Goal: Transaction & Acquisition: Purchase product/service

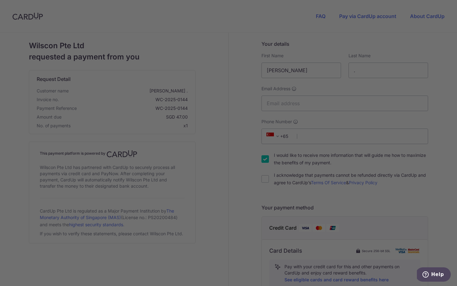
click at [365, 121] on div at bounding box center [231, 144] width 462 height 289
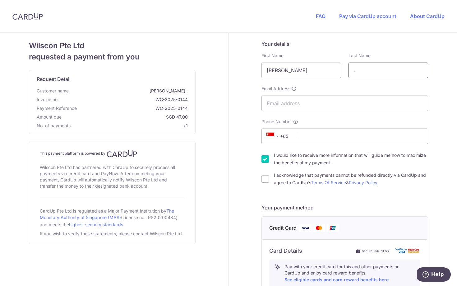
click at [367, 71] on input "." at bounding box center [389, 71] width 80 height 16
type input "C"
type input "Cura"
click at [337, 101] on input "Email Address" at bounding box center [345, 103] width 167 height 16
type input "[EMAIL_ADDRESS][DOMAIN_NAME]"
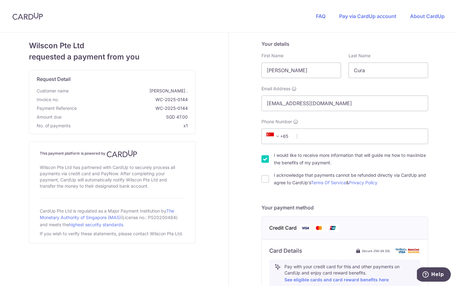
click at [285, 133] on span "+65" at bounding box center [279, 136] width 28 height 7
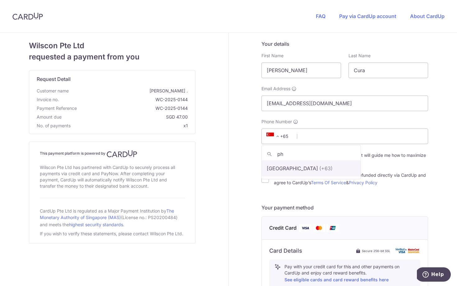
type input "ph"
select select "178"
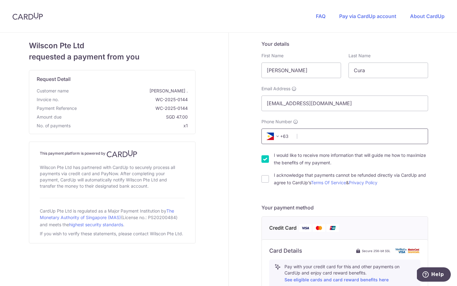
click at [322, 136] on input "Phone Number" at bounding box center [345, 136] width 167 height 16
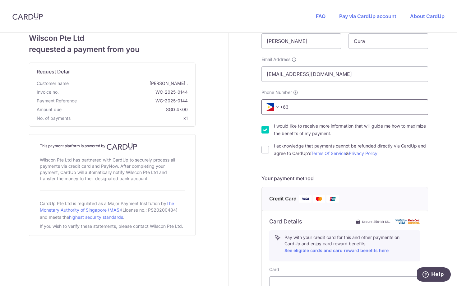
scroll to position [30, 0]
type input "9176360926"
click at [266, 150] on input "I acknowledge that payments cannot be refunded directly via CardUp and agree to…" at bounding box center [265, 148] width 7 height 7
checkbox input "true"
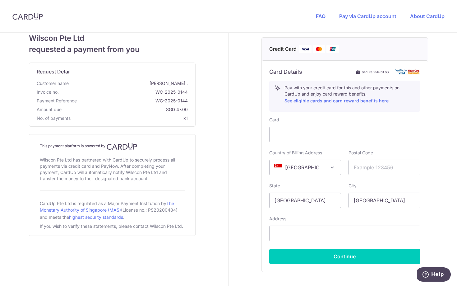
scroll to position [184, 0]
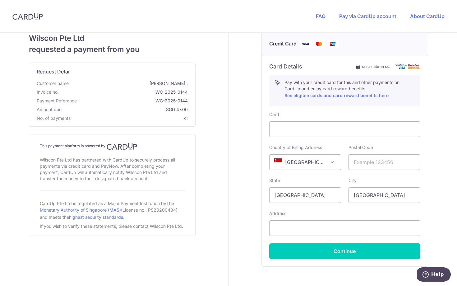
click at [304, 166] on span "[GEOGRAPHIC_DATA]" at bounding box center [305, 162] width 71 height 15
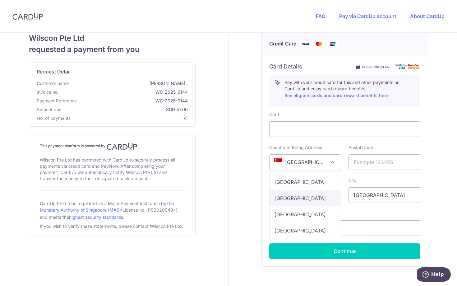
scroll to position [2827, 0]
select select "PH"
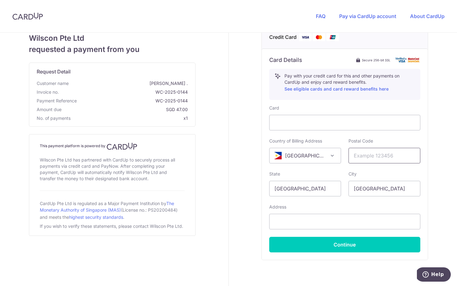
scroll to position [195, 0]
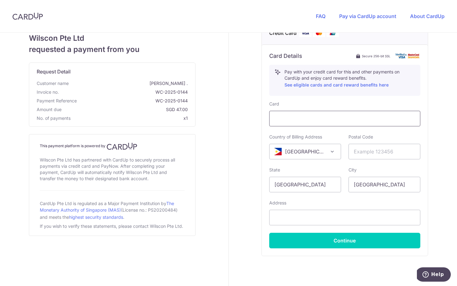
click at [351, 114] on div at bounding box center [344, 119] width 151 height 16
click at [322, 188] on input "[GEOGRAPHIC_DATA]" at bounding box center [305, 185] width 72 height 16
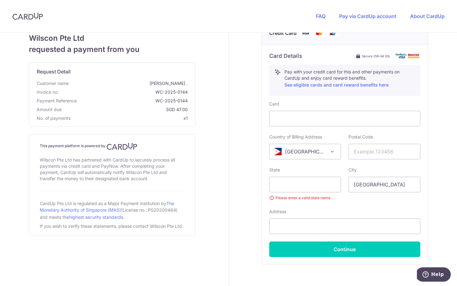
click at [349, 166] on div "Card Country of Billing Address [GEOGRAPHIC_DATA] [GEOGRAPHIC_DATA] [GEOGRAPHIC…" at bounding box center [344, 179] width 151 height 156
click at [328, 156] on span "[GEOGRAPHIC_DATA]" at bounding box center [305, 151] width 71 height 15
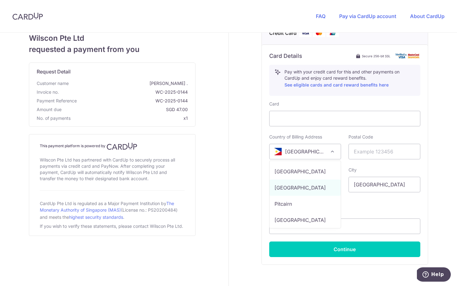
click at [366, 164] on div "Card Country of Billing Address [GEOGRAPHIC_DATA] [GEOGRAPHIC_DATA] [GEOGRAPHIC…" at bounding box center [344, 179] width 151 height 156
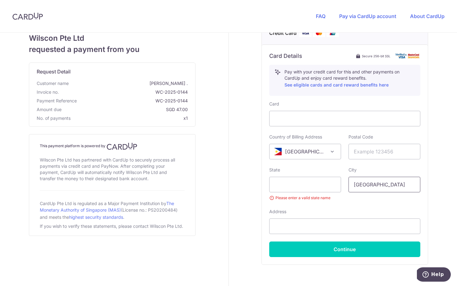
click at [366, 192] on input "[GEOGRAPHIC_DATA]" at bounding box center [385, 185] width 72 height 16
type input "Bacoor"
click at [373, 156] on input "text" at bounding box center [385, 152] width 72 height 16
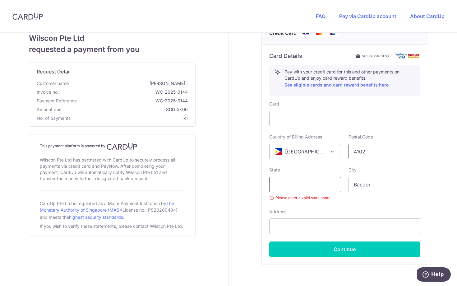
type input "4102"
click at [325, 177] on input "text" at bounding box center [305, 185] width 72 height 16
click at [299, 217] on div "Address" at bounding box center [344, 221] width 151 height 26
click at [301, 185] on input "Molino 3" at bounding box center [305, 185] width 72 height 16
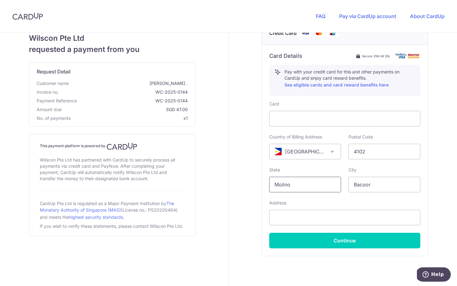
type input "Molino"
click at [301, 186] on input "Molino" at bounding box center [305, 185] width 72 height 16
type input "Cavite"
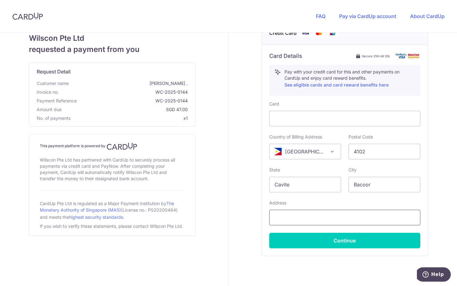
click at [297, 218] on input "text" at bounding box center [344, 218] width 151 height 16
type input "N"
type input "[STREET_ADDRESS]"
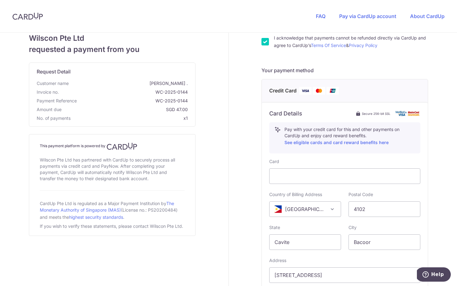
scroll to position [137, 0]
click at [310, 227] on div "State Cavite Please enter a valid state name" at bounding box center [305, 237] width 72 height 26
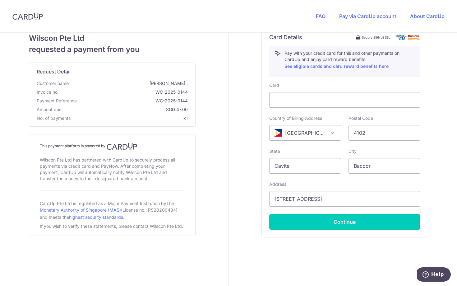
scroll to position [216, 0]
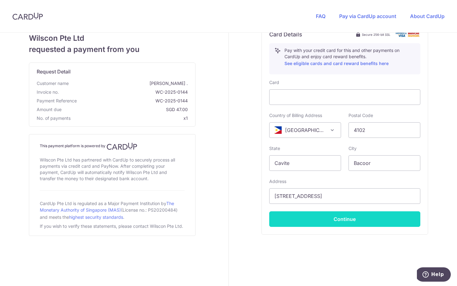
click at [367, 219] on button "Continue" at bounding box center [344, 219] width 151 height 16
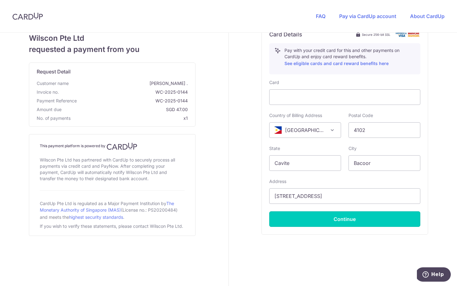
type input "**** 6001"
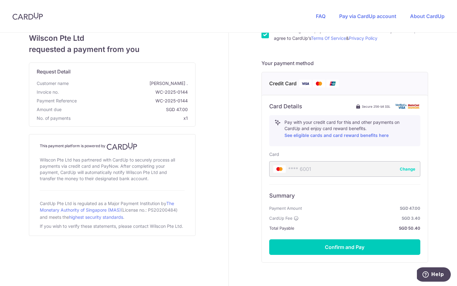
scroll to position [150, 0]
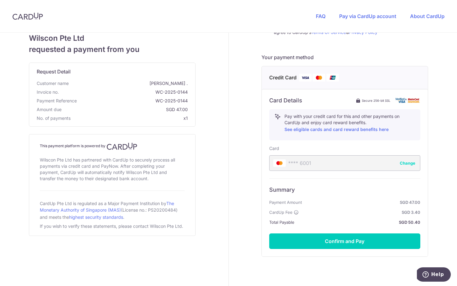
click at [409, 164] on button "Change" at bounding box center [408, 163] width 16 height 6
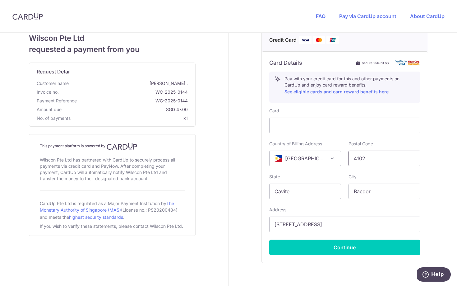
scroll to position [171, 0]
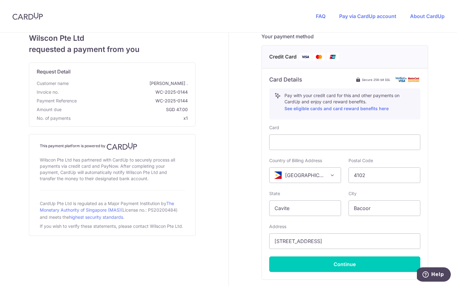
click at [428, 163] on div "Your details First Name [PERSON_NAME] Last Name Cura Required Email Address [EM…" at bounding box center [345, 97] width 232 height 471
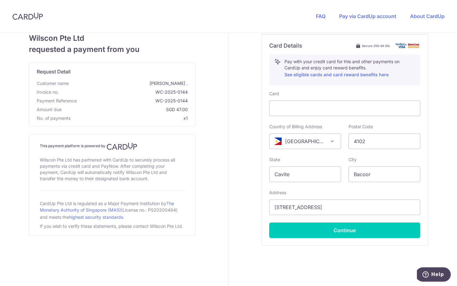
scroll to position [218, 0]
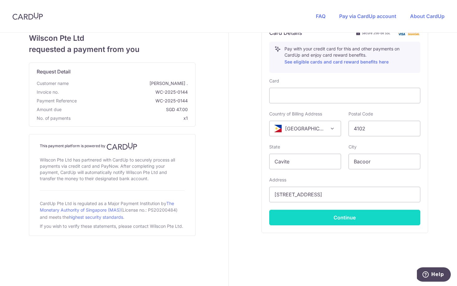
click at [355, 215] on button "Continue" at bounding box center [344, 218] width 151 height 16
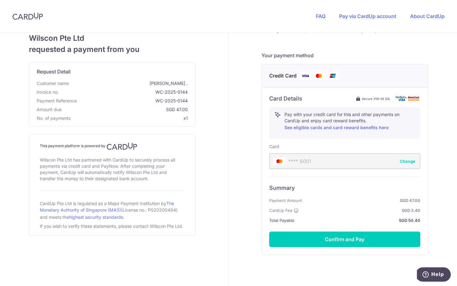
scroll to position [152, 0]
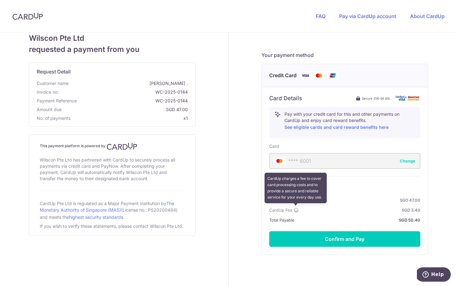
click at [295, 211] on icon at bounding box center [296, 209] width 5 height 5
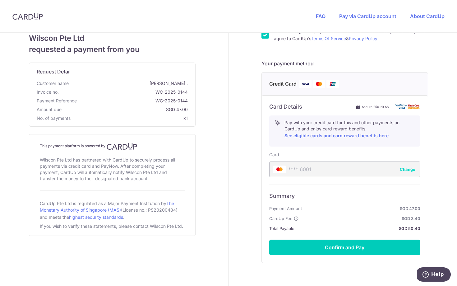
scroll to position [174, 0]
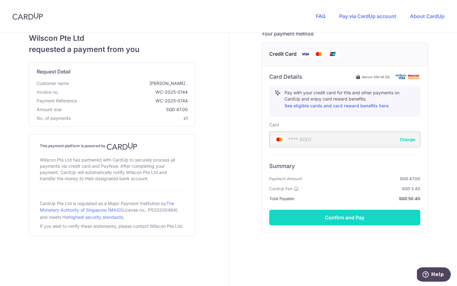
click at [333, 218] on button "Confirm and Pay" at bounding box center [344, 218] width 151 height 16
